Goal: Task Accomplishment & Management: Manage account settings

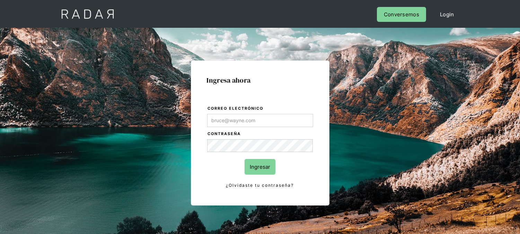
type input "[EMAIL_ADDRESS][DOMAIN_NAME]"
click at [263, 170] on input "Ingresar" at bounding box center [260, 167] width 31 height 16
